Goal: Information Seeking & Learning: Learn about a topic

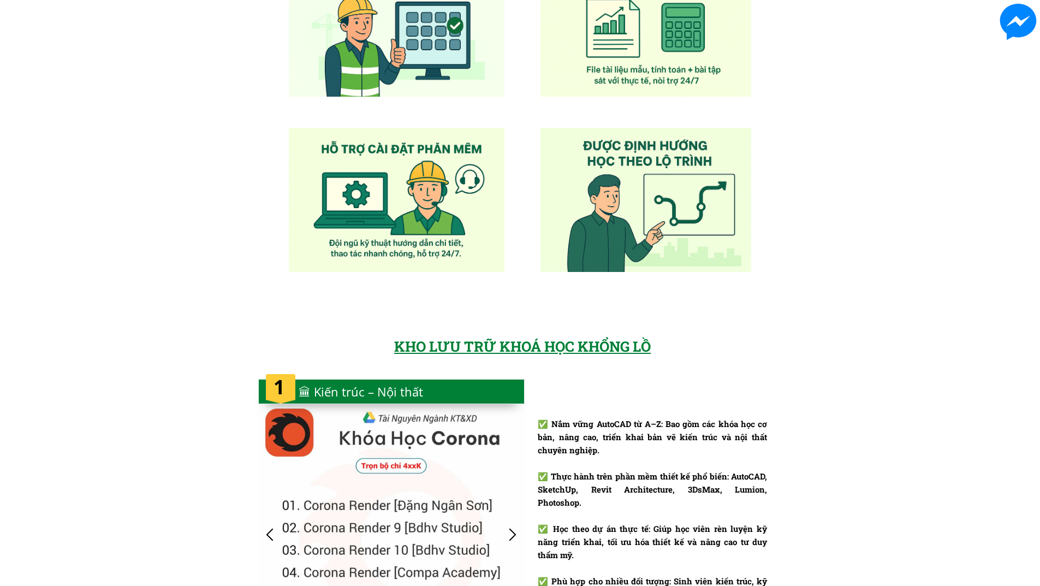
scroll to position [764, 0]
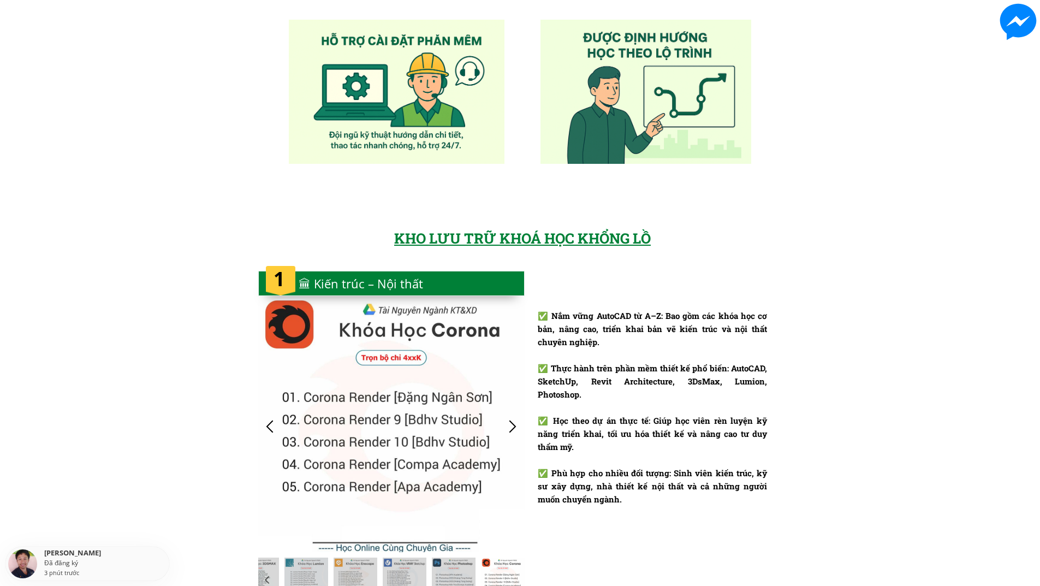
click at [446, 289] on div at bounding box center [391, 283] width 266 height 25
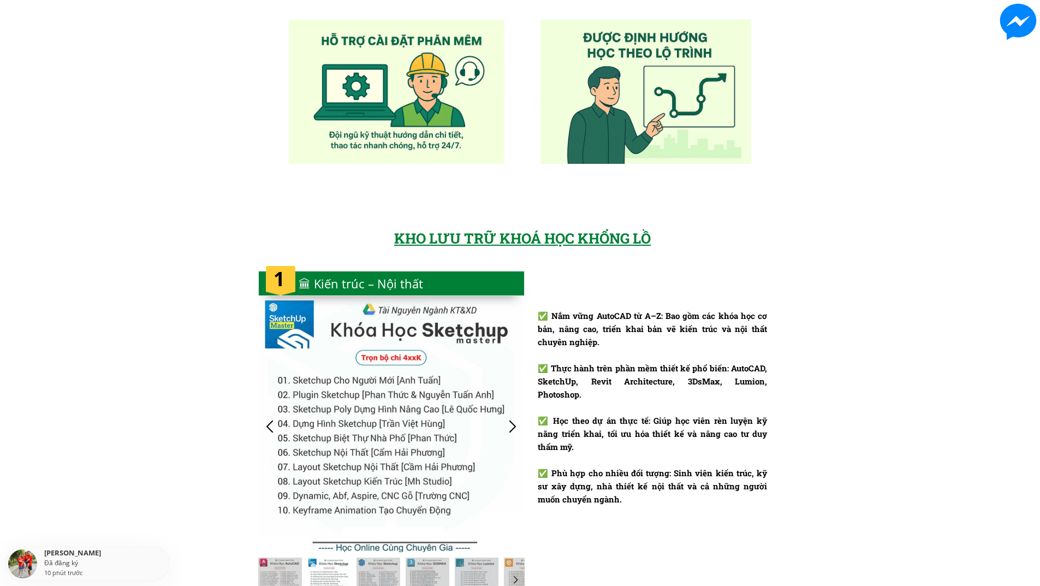
click at [453, 406] on div at bounding box center [391, 426] width 266 height 252
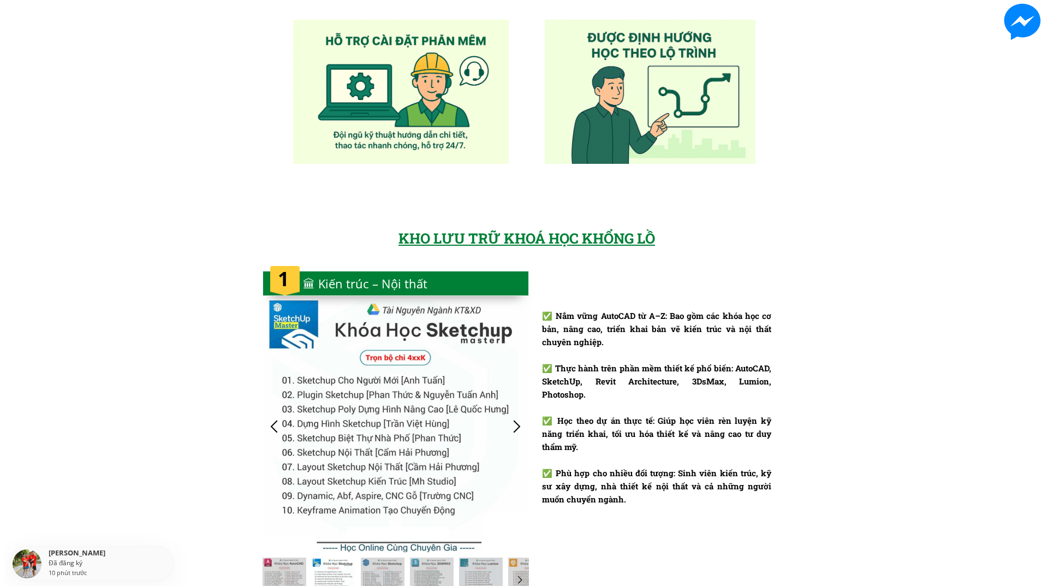
scroll to position [0, 0]
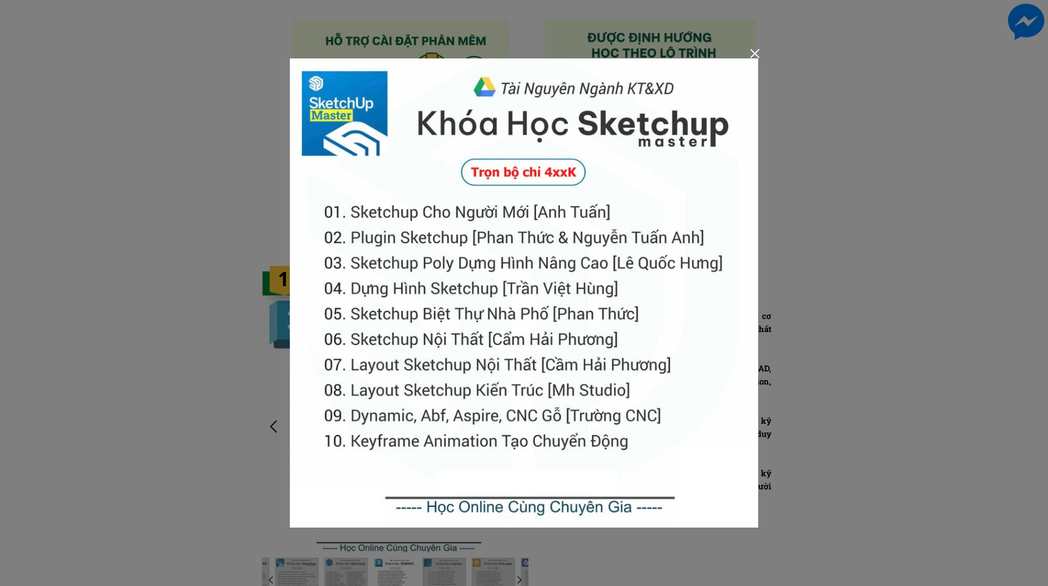
click at [492, 199] on img at bounding box center [524, 292] width 468 height 468
click at [491, 252] on img at bounding box center [524, 292] width 468 height 468
click at [537, 331] on img at bounding box center [524, 292] width 468 height 468
click at [755, 51] on div at bounding box center [754, 53] width 9 height 9
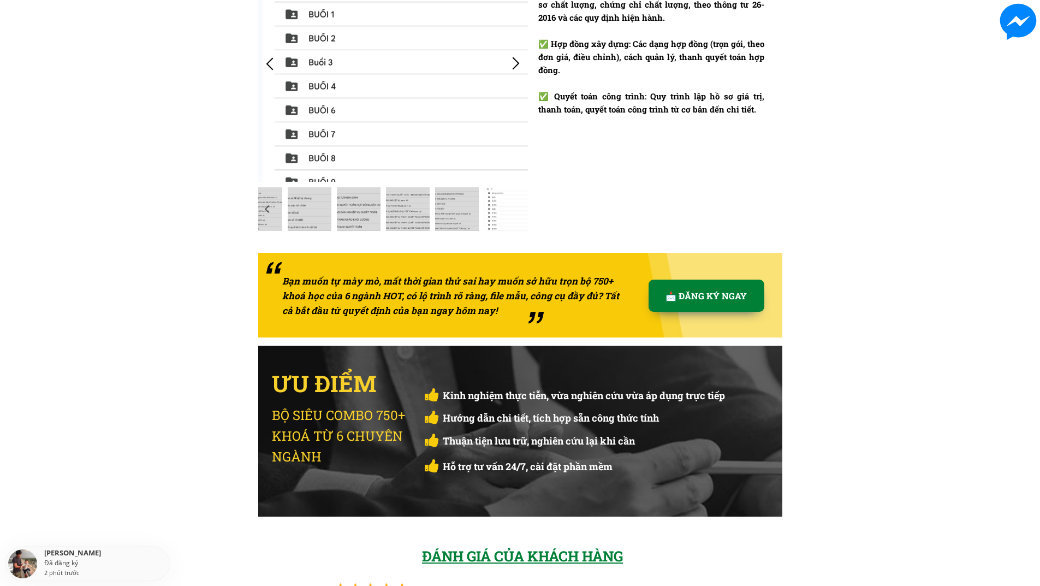
scroll to position [2947, 0]
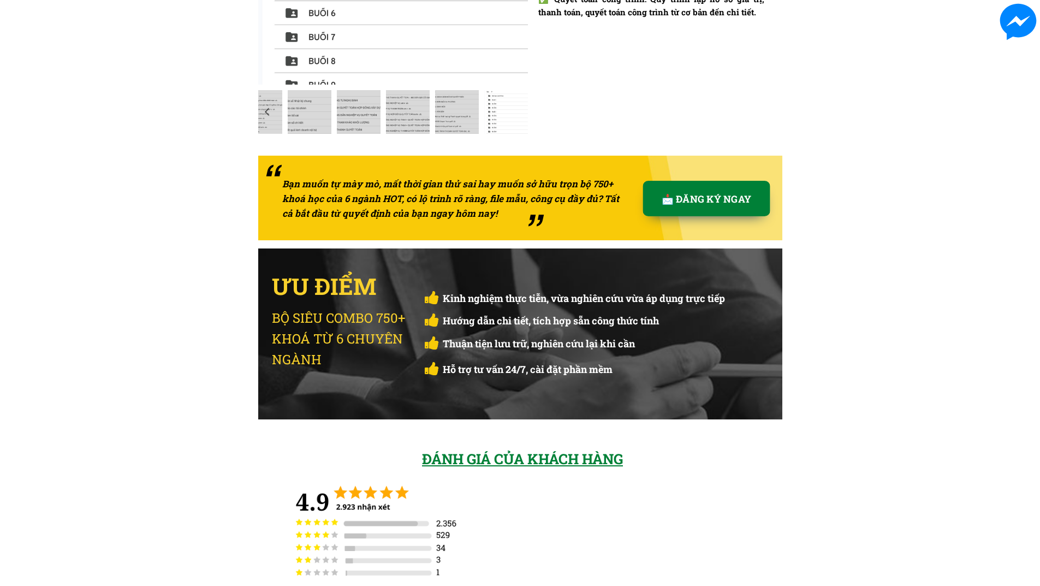
click at [706, 205] on p "📩 ĐĂNG KÝ NGAY" at bounding box center [705, 198] width 127 height 35
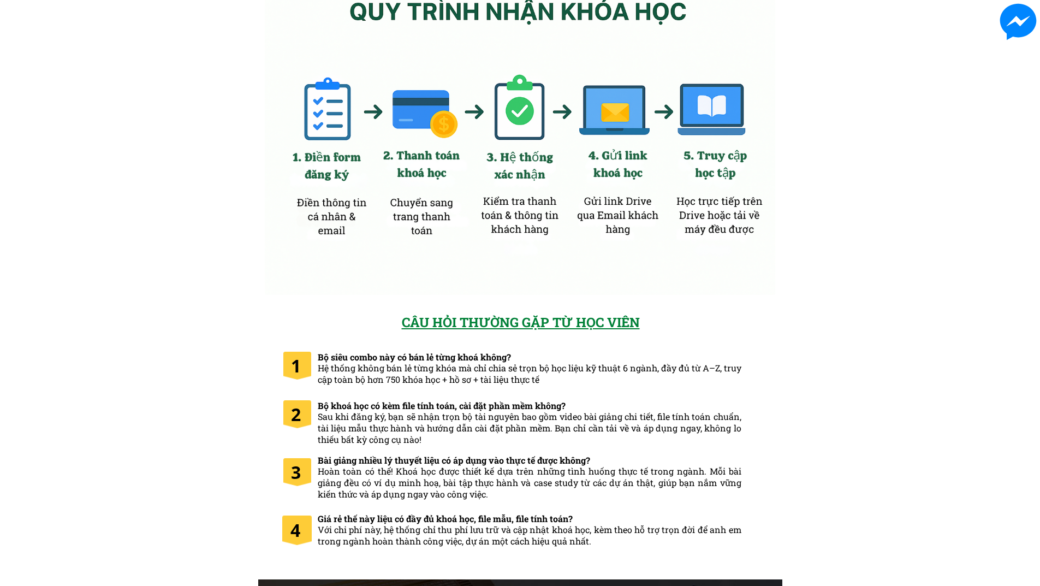
scroll to position [5215, 0]
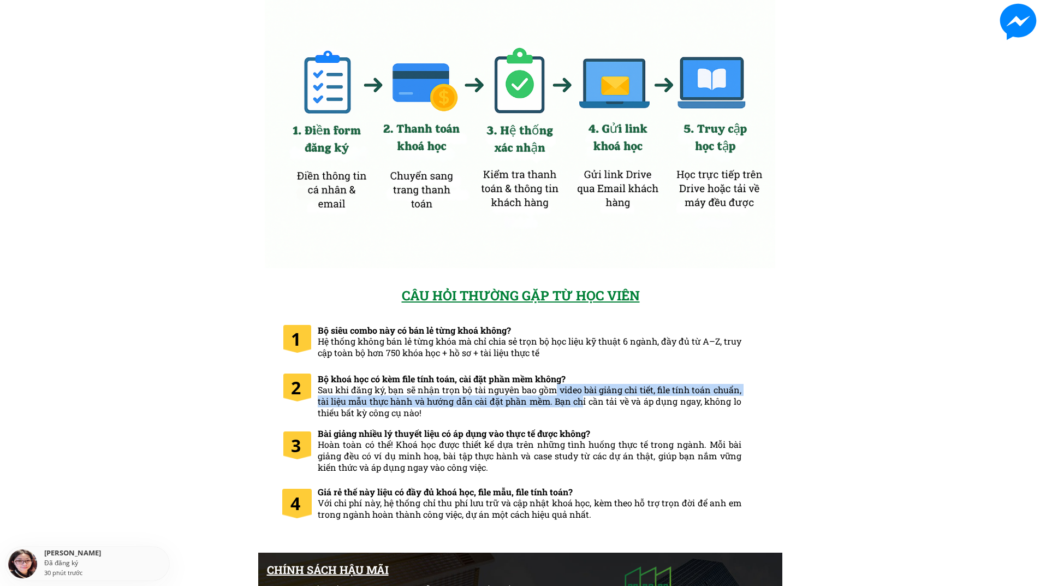
drag, startPoint x: 557, startPoint y: 393, endPoint x: 619, endPoint y: 404, distance: 63.2
click at [586, 398] on span "Sau khi đăng ký, bạn sẽ nhận trọn bộ tài nguyên bao gồm video bài giảng chi tiế…" at bounding box center [530, 401] width 424 height 34
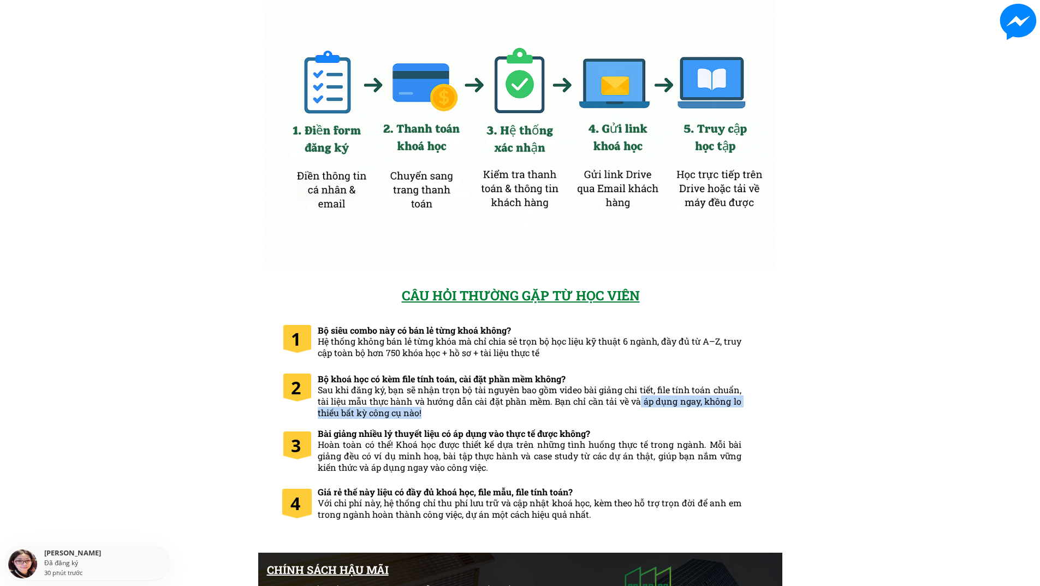
drag, startPoint x: 646, startPoint y: 407, endPoint x: 631, endPoint y: 402, distance: 15.5
click at [638, 404] on h3 "Bộ khoá học có kèm file tính toán, cài đặt phần mềm không? Sau khi đăng ký, bạn…" at bounding box center [530, 395] width 424 height 45
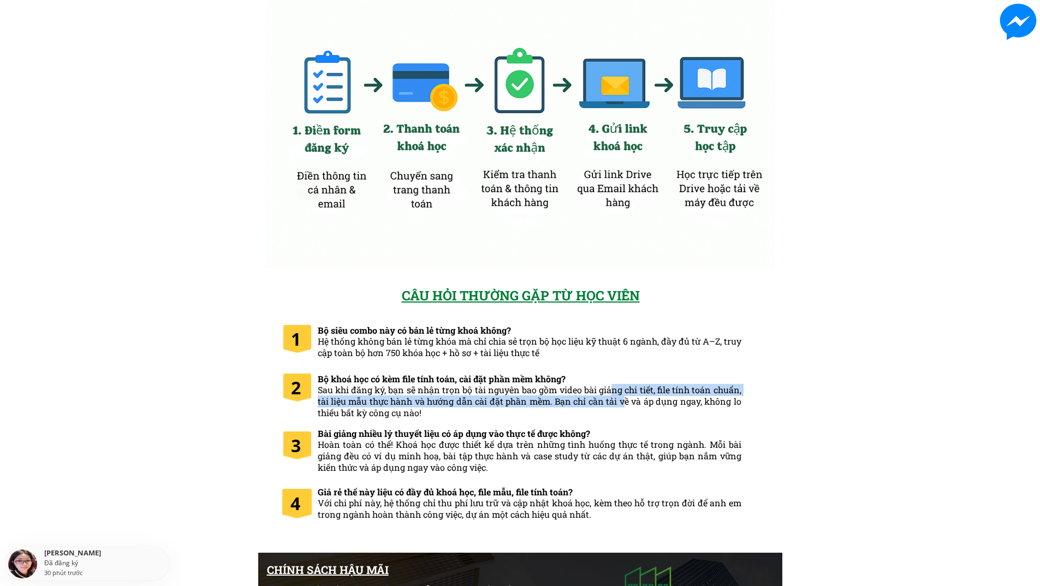
drag, startPoint x: 613, startPoint y: 395, endPoint x: 651, endPoint y: 408, distance: 40.2
click at [635, 403] on span "Sau khi đăng ký, bạn sẽ nhận trọn bộ tài nguyên bao gồm video bài giảng chi tiế…" at bounding box center [530, 401] width 424 height 34
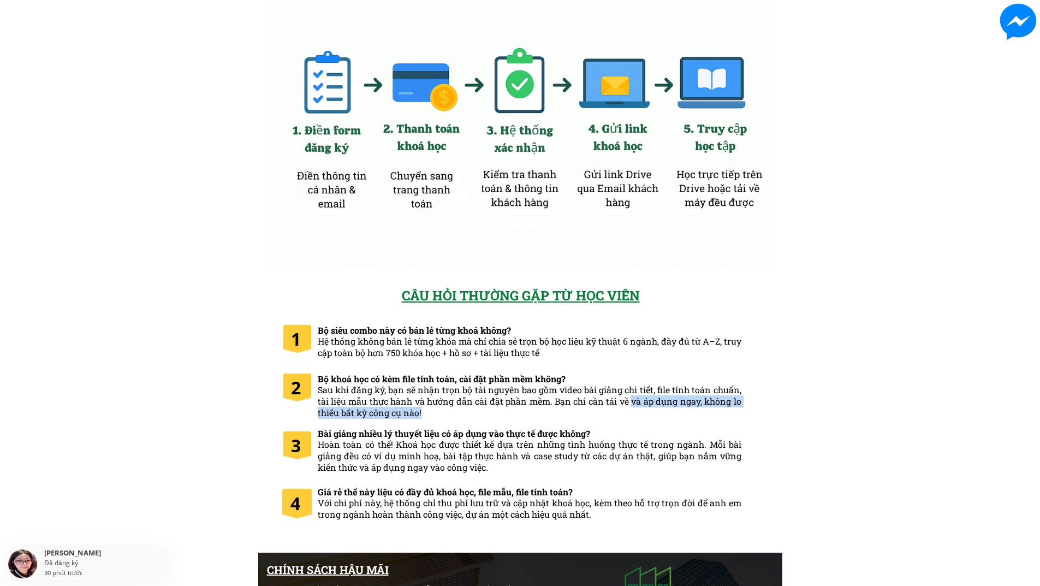
drag, startPoint x: 665, startPoint y: 411, endPoint x: 625, endPoint y: 398, distance: 42.3
click at [626, 399] on h3 "Bộ khoá học có kèm file tính toán, cài đặt phần mềm không? Sau khi đăng ký, bạn…" at bounding box center [530, 395] width 424 height 45
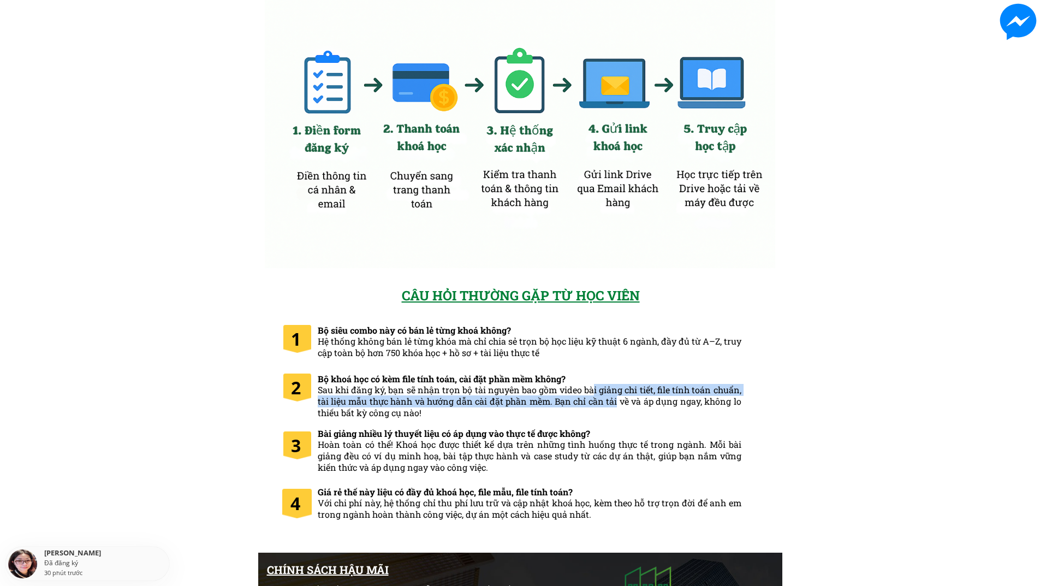
drag, startPoint x: 592, startPoint y: 392, endPoint x: 665, endPoint y: 410, distance: 75.3
click at [640, 404] on span "Sau khi đăng ký, bạn sẽ nhận trọn bộ tài nguyên bao gồm video bài giảng chi tiế…" at bounding box center [530, 401] width 424 height 34
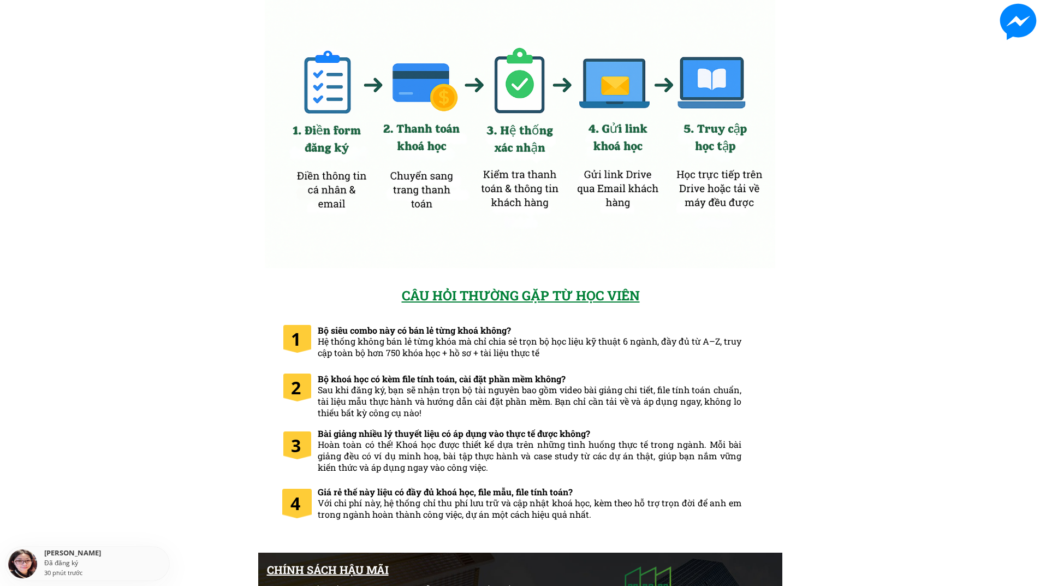
drag, startPoint x: 669, startPoint y: 411, endPoint x: 654, endPoint y: 404, distance: 16.8
click at [659, 406] on h3 "Bộ khoá học có kèm file tính toán, cài đặt phần mềm không? Sau khi đăng ký, bạn…" at bounding box center [530, 395] width 424 height 45
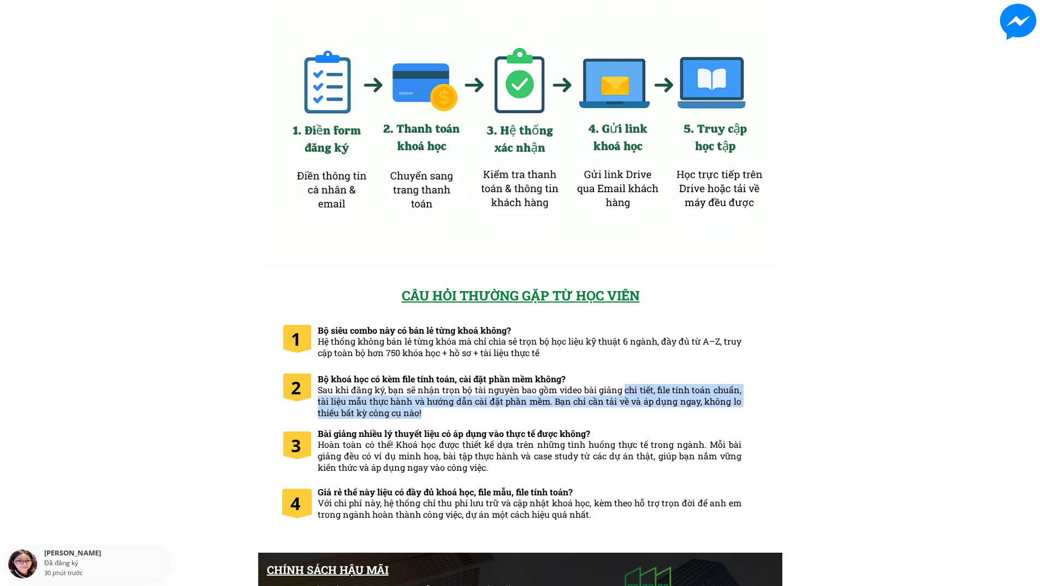
drag, startPoint x: 626, startPoint y: 394, endPoint x: 697, endPoint y: 415, distance: 74.2
click at [695, 415] on h3 "Bộ khoá học có kèm file tính toán, cài đặt phần mềm không? Sau khi đăng ký, bạn…" at bounding box center [530, 395] width 424 height 45
click at [701, 416] on h3 "Bộ khoá học có kèm file tính toán, cài đặt phần mềm không? Sau khi đăng ký, bạn…" at bounding box center [530, 395] width 424 height 45
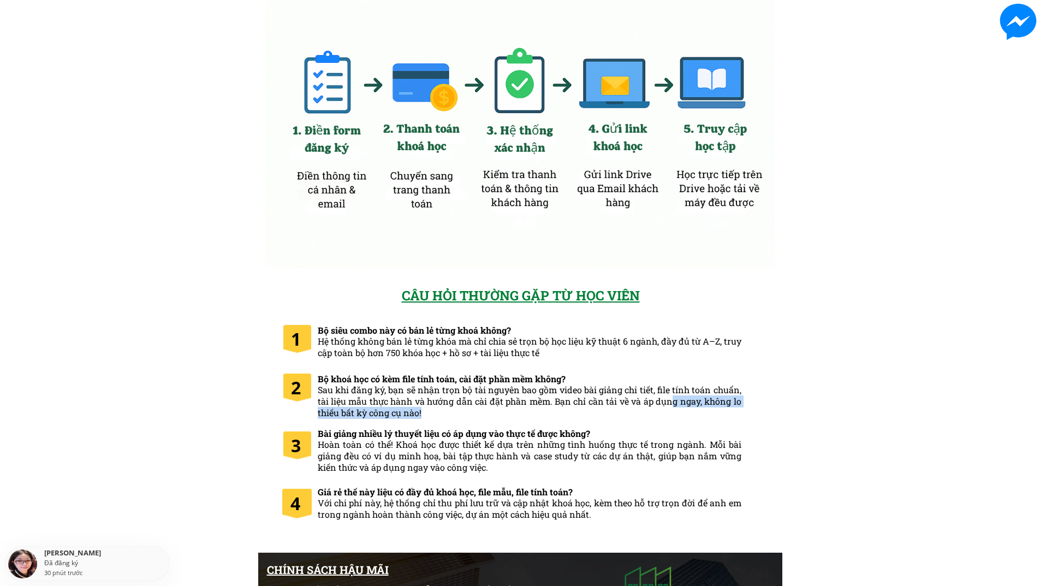
drag, startPoint x: 682, startPoint y: 407, endPoint x: 657, endPoint y: 396, distance: 28.1
click at [668, 400] on h3 "Bộ khoá học có kèm file tính toán, cài đặt phần mềm không? Sau khi đăng ký, bạn…" at bounding box center [530, 395] width 424 height 45
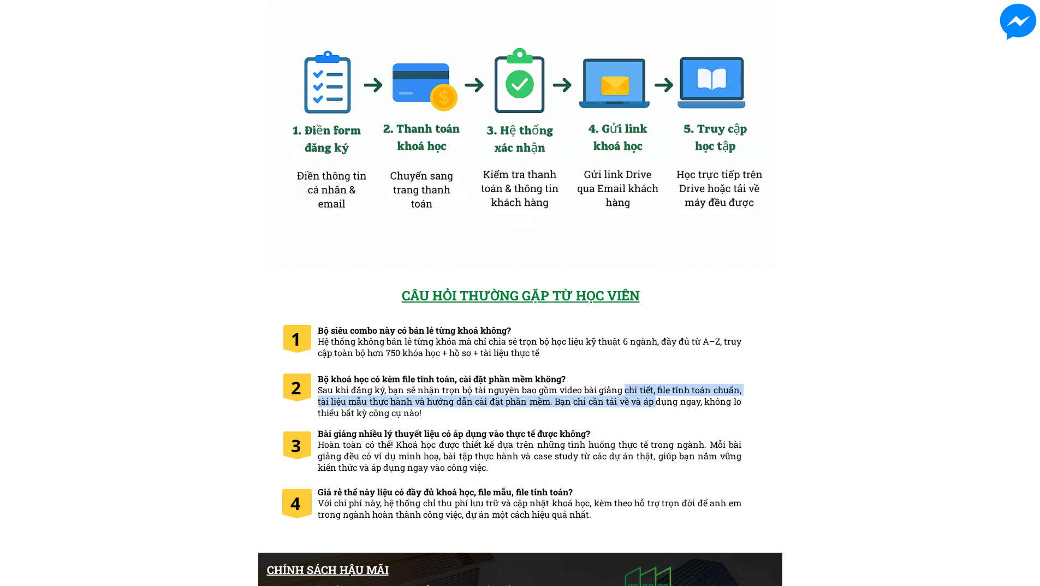
drag, startPoint x: 626, startPoint y: 389, endPoint x: 679, endPoint y: 411, distance: 57.3
click at [678, 410] on h3 "Bộ khoá học có kèm file tính toán, cài đặt phần mềm không? Sau khi đăng ký, bạn…" at bounding box center [530, 395] width 424 height 45
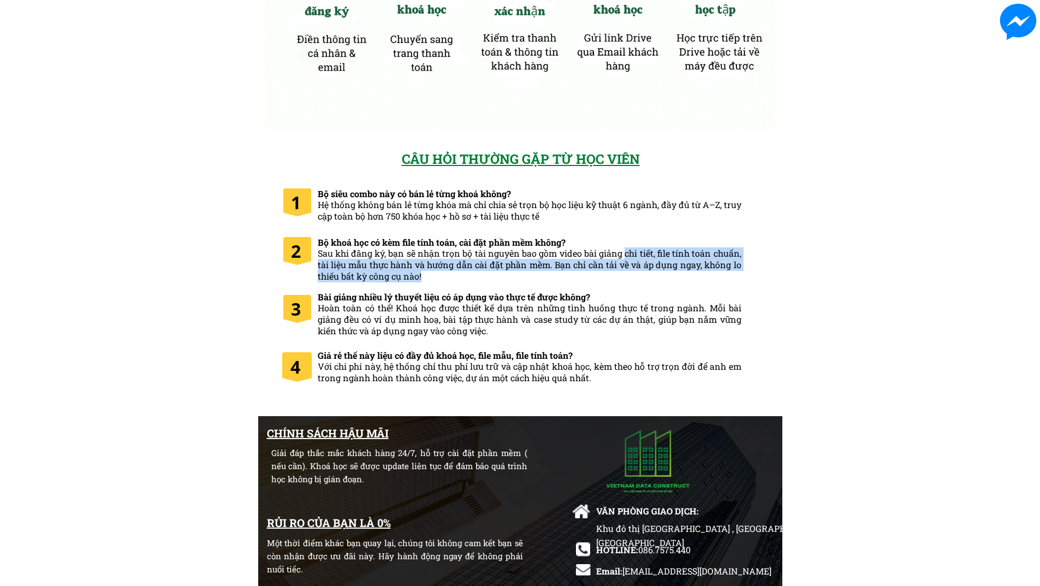
scroll to position [5366, 0]
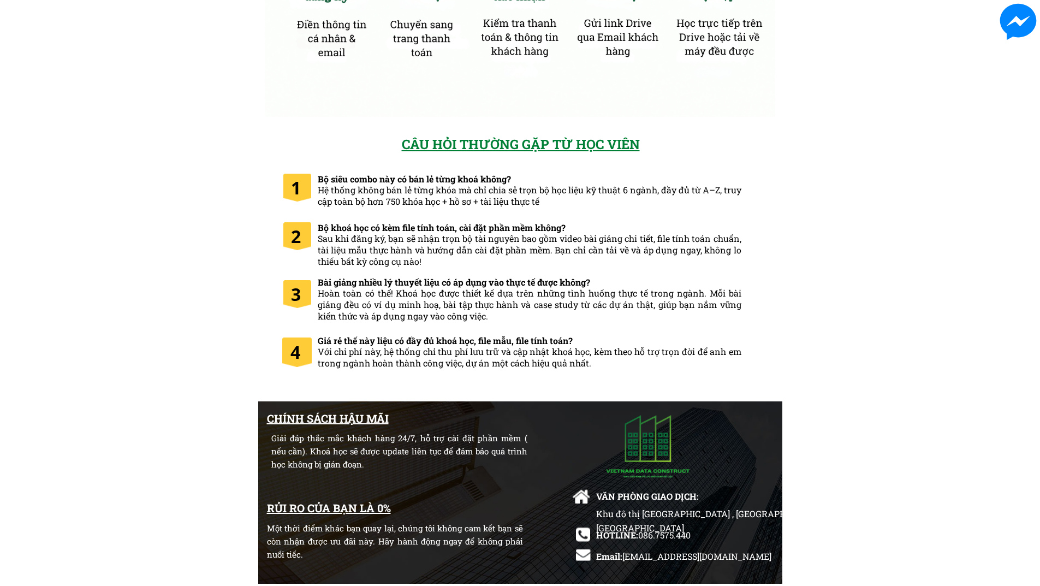
click at [497, 362] on span "Với chi phí này, hệ thống chỉ thu phí lưu trữ và cập nhật khoá học, kèm theo hỗ…" at bounding box center [530, 356] width 424 height 23
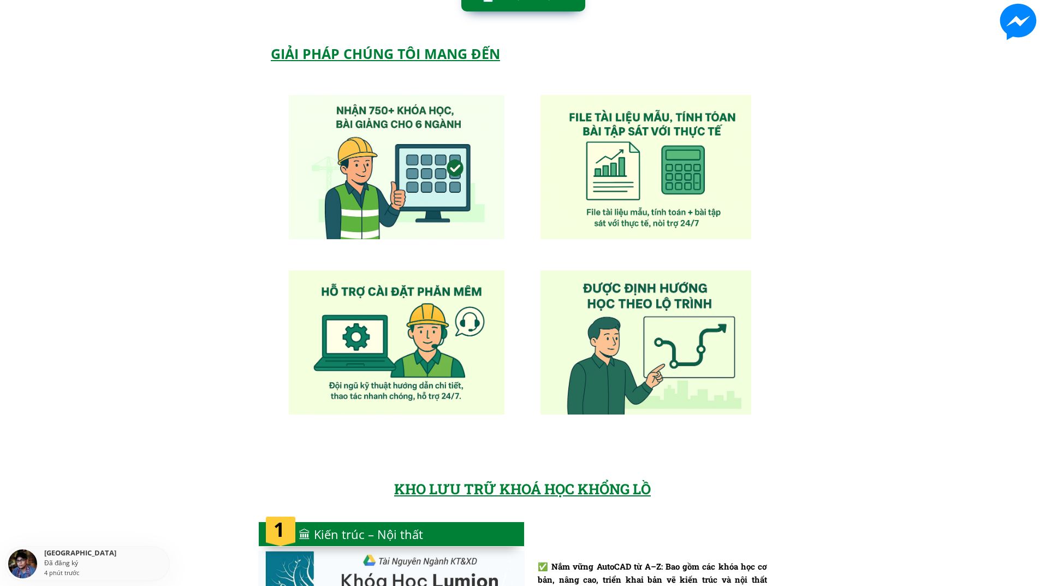
scroll to position [509, 0]
